Goal: Use online tool/utility: Use online tool/utility

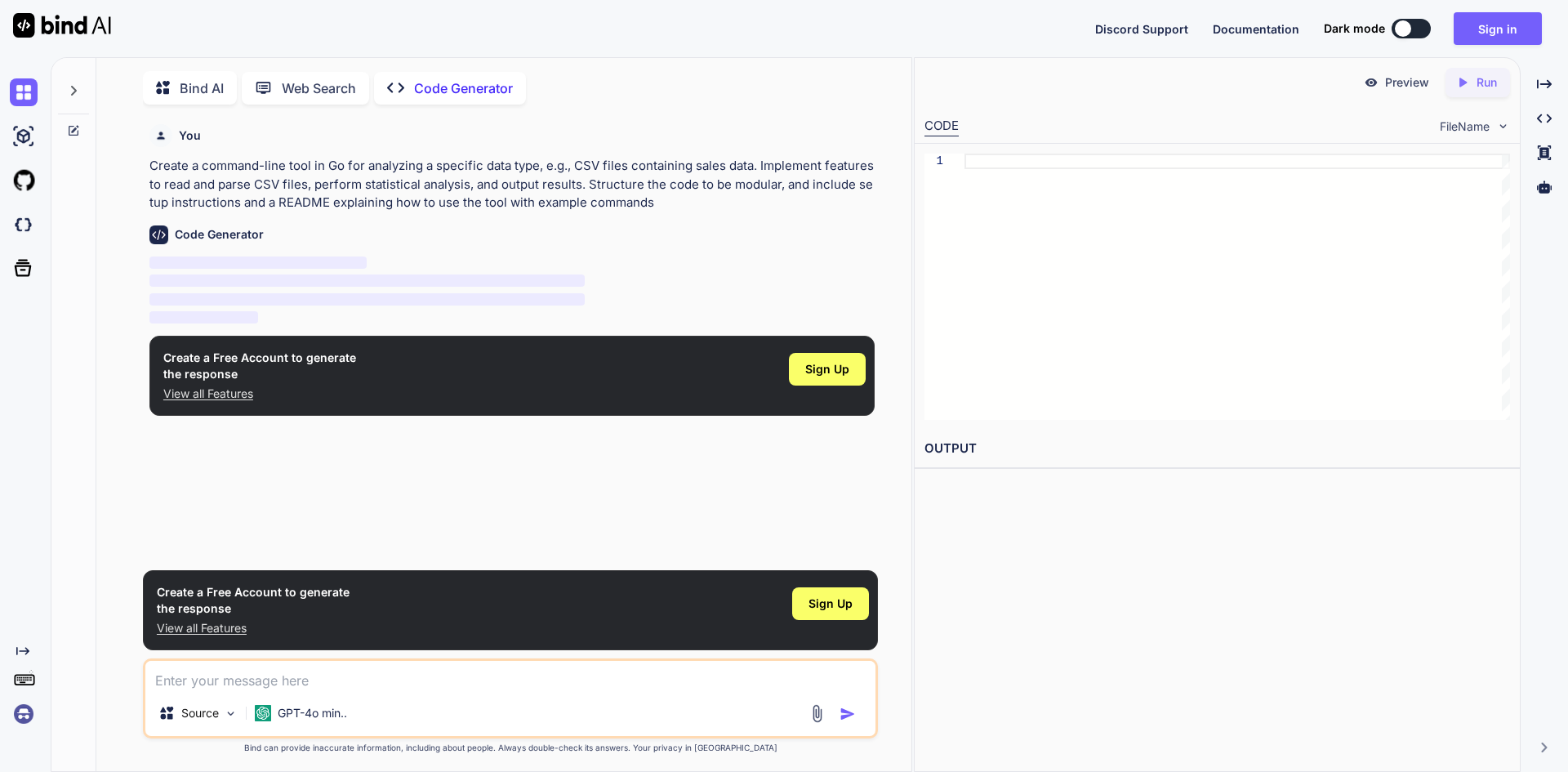
scroll to position [7, 0]
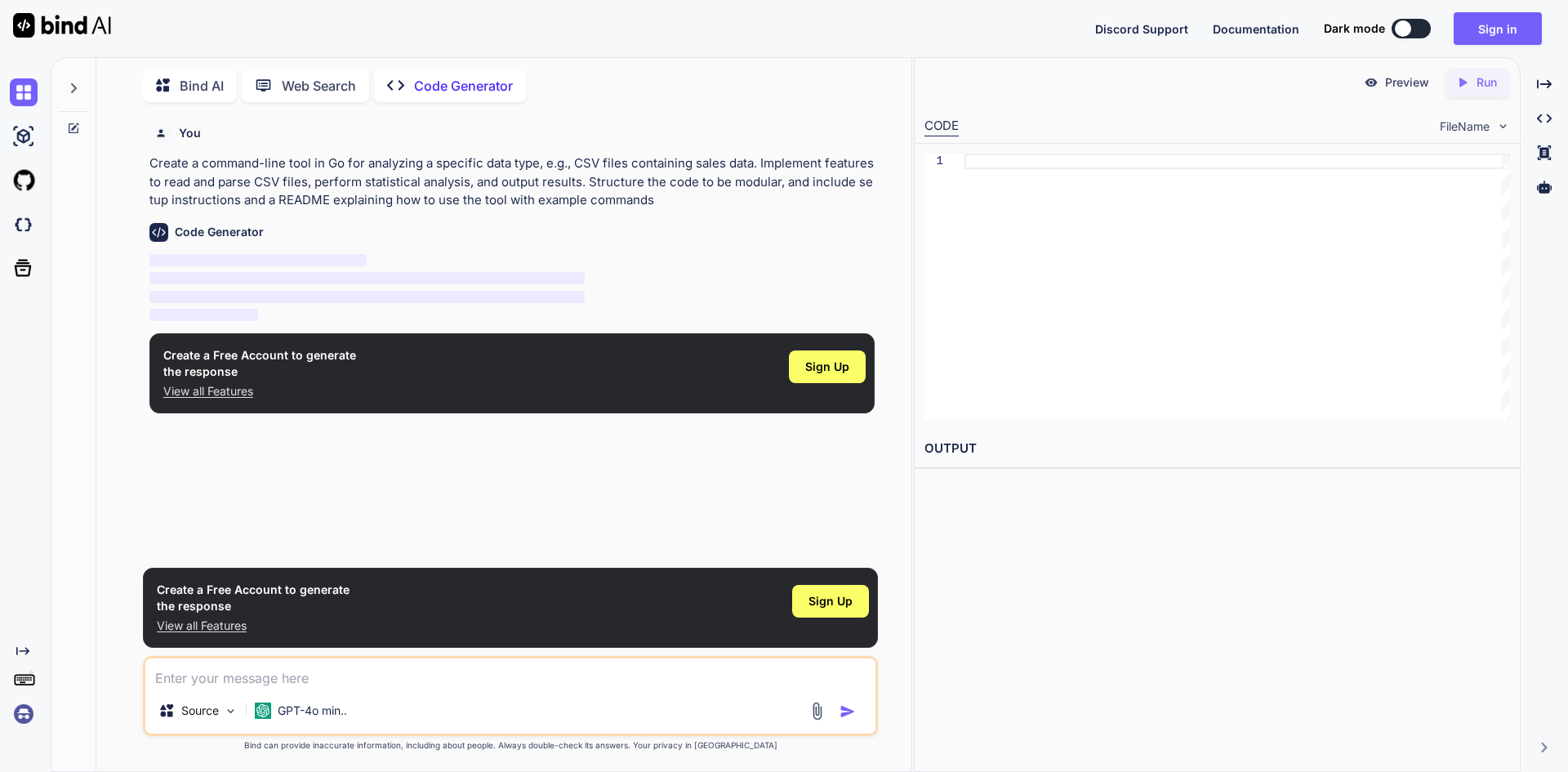
type textarea "x"
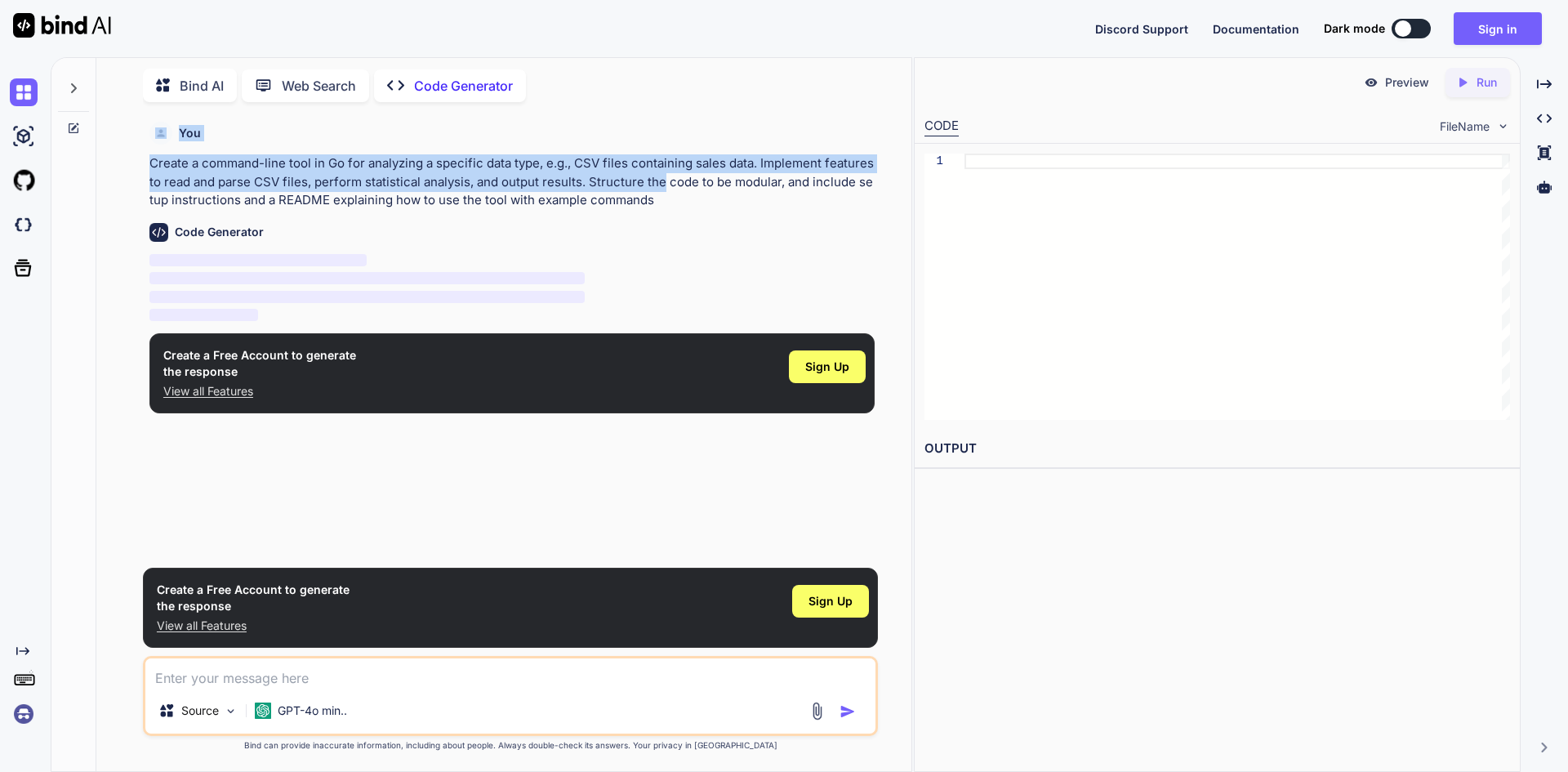
drag, startPoint x: 661, startPoint y: 189, endPoint x: 239, endPoint y: 153, distance: 423.5
click at [109, 141] on div "Bind AI Web Search Created with Pixso. Code Generator You Create a command-line…" at bounding box center [504, 416] width 815 height 708
click at [318, 154] on p "Create a command-line tool in Go for analyzing a specific data type, e.g., CSV …" at bounding box center [511, 181] width 725 height 55
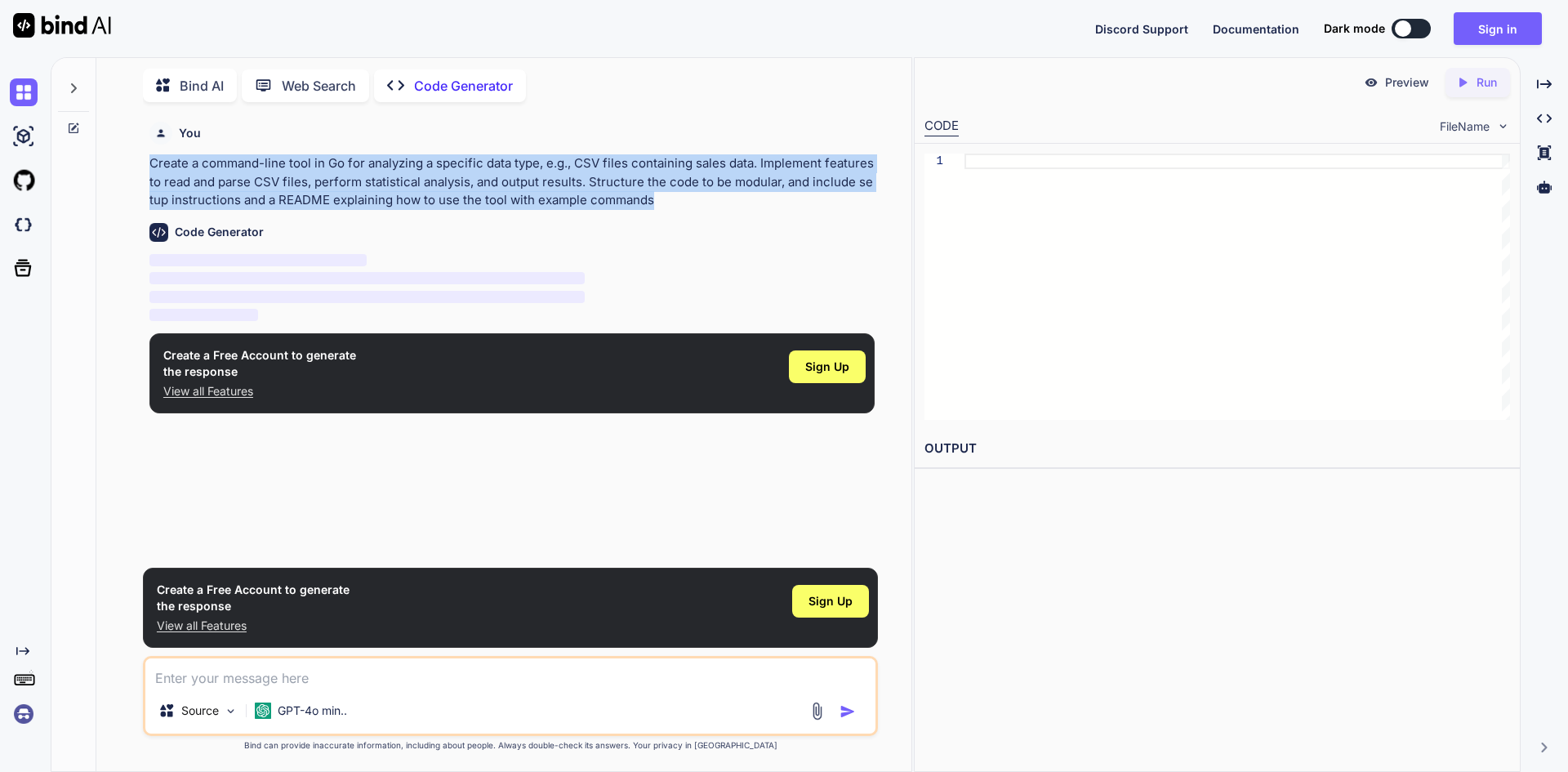
drag, startPoint x: 132, startPoint y: 161, endPoint x: 728, endPoint y: 199, distance: 597.2
click at [728, 199] on div "You Create a command-line tool in Go for analyzing a specific data type, e.g., …" at bounding box center [511, 443] width 802 height 656
copy p "Create a command-line tool in Go for analyzing a specific data type, e.g., CSV …"
